Goal: Check status: Check status

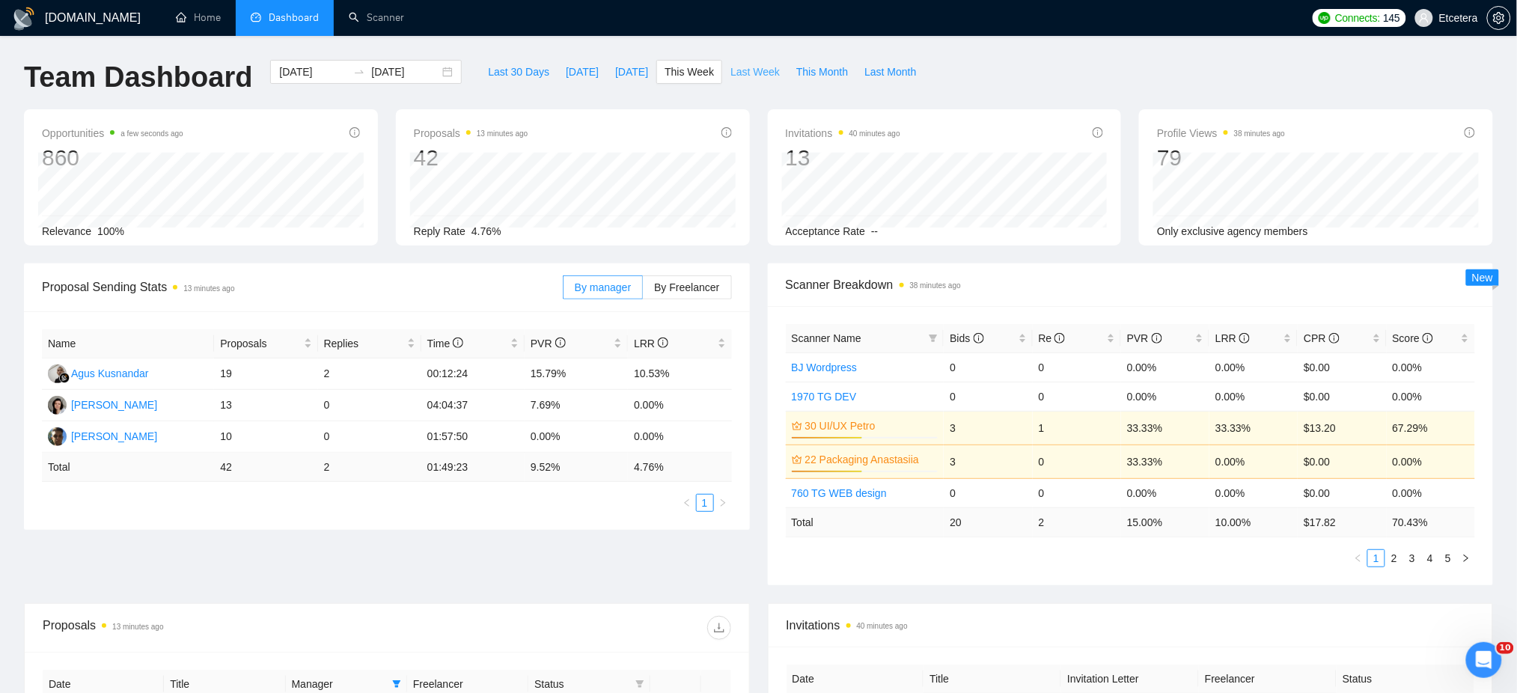
click at [752, 70] on span "Last Week" at bounding box center [755, 72] width 49 height 16
type input "2025-09-29"
type input "2025-10-05"
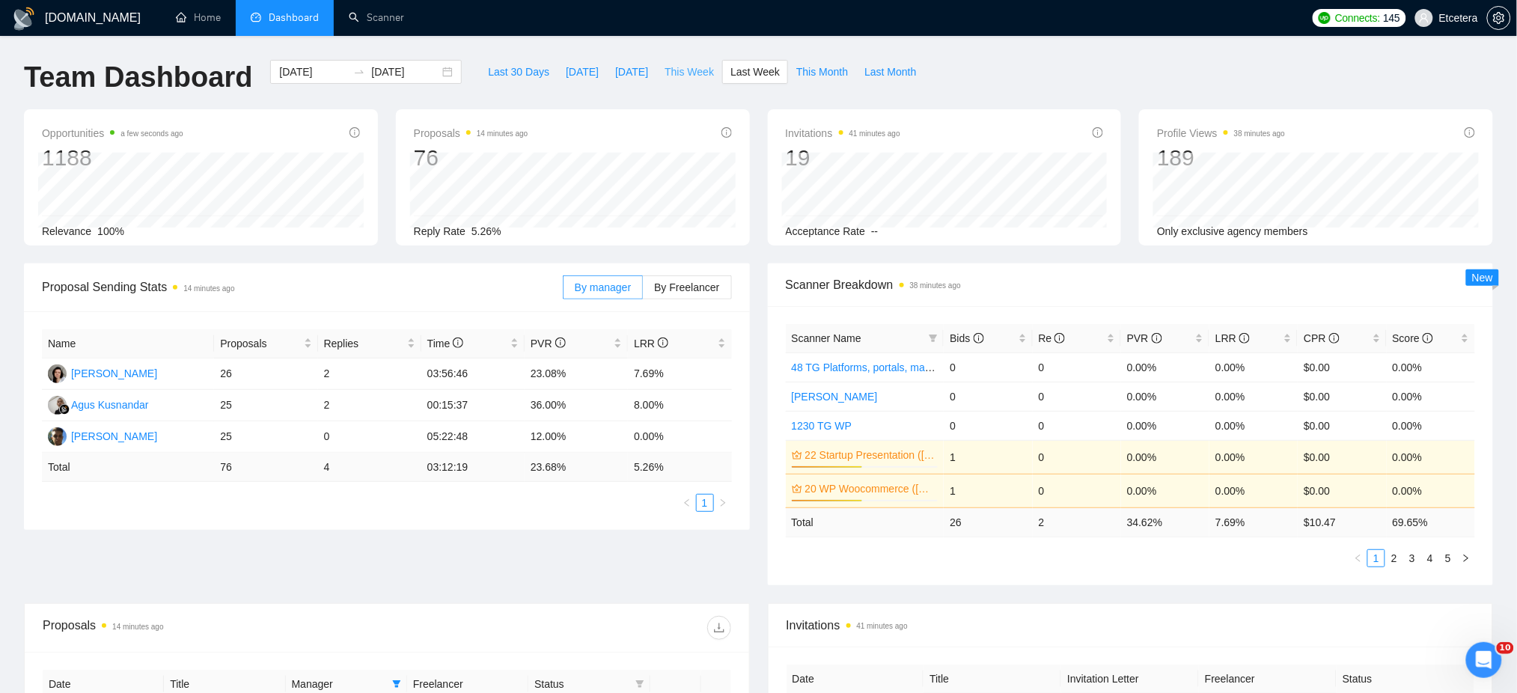
click at [668, 70] on span "This Week" at bounding box center [689, 72] width 49 height 16
type input "[DATE]"
